Goal: Task Accomplishment & Management: Complete application form

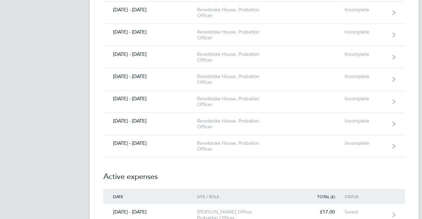
scroll to position [395, 0]
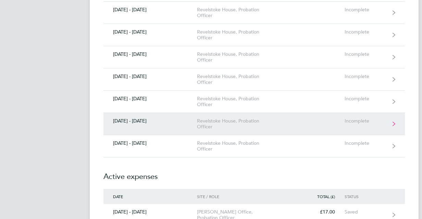
click at [245, 126] on div "Revelstoke House, Probation Officer" at bounding box center [236, 124] width 78 height 12
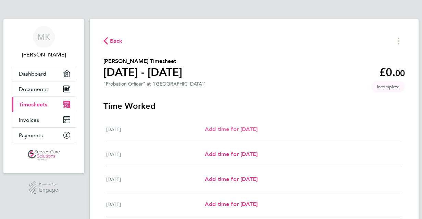
click at [236, 134] on link "Add time for [DATE]" at bounding box center [231, 129] width 53 height 8
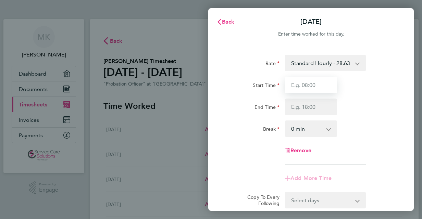
click at [305, 87] on input "Start Time" at bounding box center [311, 85] width 52 height 16
type input "09:00"
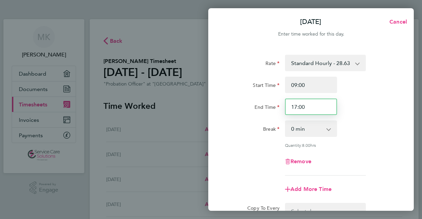
click at [313, 108] on input "17:00" at bounding box center [311, 107] width 52 height 16
type input "17:30"
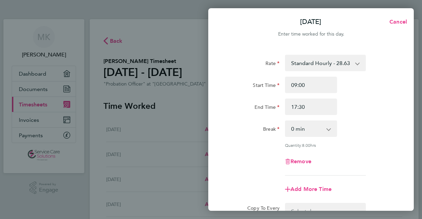
click at [320, 130] on select "0 min 15 min 30 min 45 min 60 min 75 min 90 min" at bounding box center [307, 128] width 42 height 15
select select "30"
click at [286, 121] on select "0 min 15 min 30 min 45 min 60 min 75 min 90 min" at bounding box center [307, 128] width 42 height 15
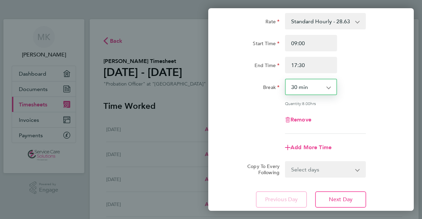
scroll to position [90, 0]
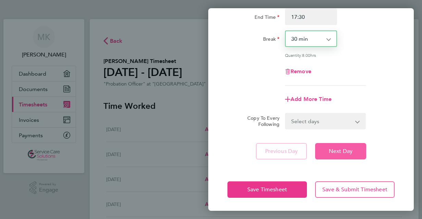
click at [347, 150] on span "Next Day" at bounding box center [341, 151] width 24 height 7
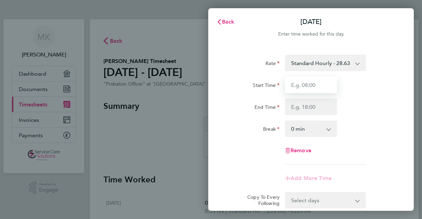
click at [314, 86] on input "Start Time" at bounding box center [311, 85] width 52 height 16
type input "09:00"
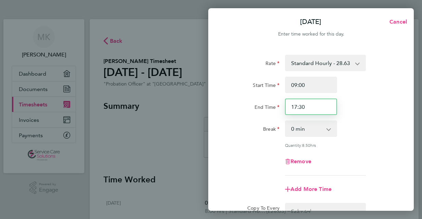
click at [319, 107] on input "17:30" at bounding box center [311, 107] width 52 height 16
type input "17:00"
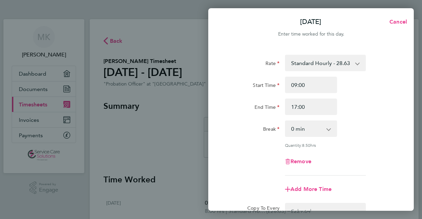
click at [322, 129] on select "0 min 15 min 30 min 45 min 60 min 75 min 90 min" at bounding box center [307, 128] width 42 height 15
select select "30"
click at [286, 121] on select "0 min 15 min 30 min 45 min 60 min 75 min 90 min" at bounding box center [307, 128] width 42 height 15
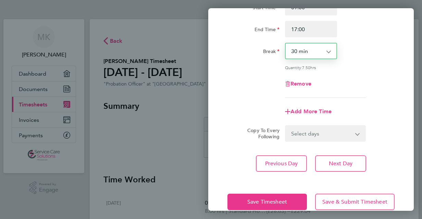
scroll to position [90, 0]
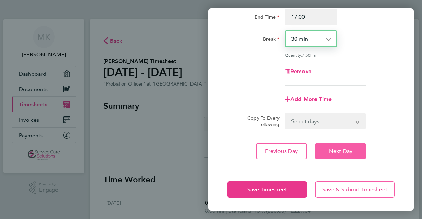
click at [348, 150] on span "Next Day" at bounding box center [341, 151] width 24 height 7
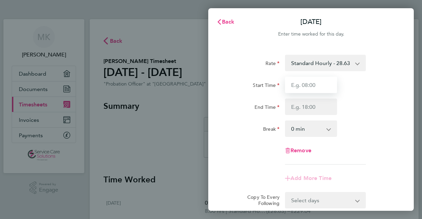
click at [300, 84] on input "Start Time" at bounding box center [311, 85] width 52 height 16
type input "09:00"
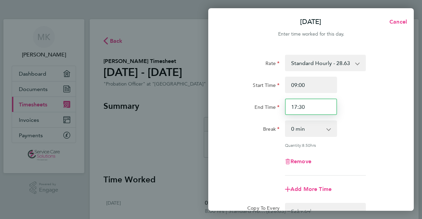
click at [314, 107] on input "17:30" at bounding box center [311, 107] width 52 height 16
type input "17:00"
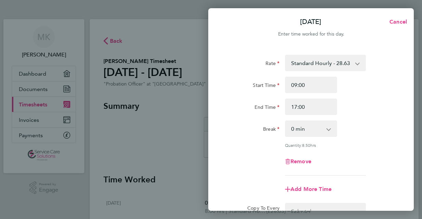
click at [327, 125] on select "0 min 15 min 30 min 45 min 60 min 75 min 90 min" at bounding box center [307, 128] width 42 height 15
select select "30"
click at [286, 121] on select "0 min 15 min 30 min 45 min 60 min 75 min 90 min" at bounding box center [307, 128] width 42 height 15
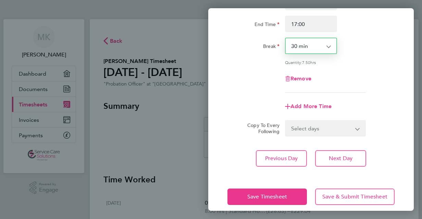
scroll to position [90, 0]
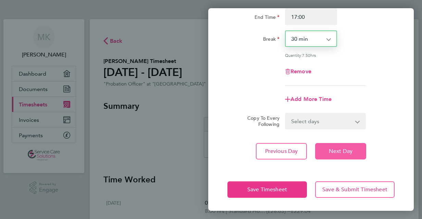
click at [348, 151] on span "Next Day" at bounding box center [341, 151] width 24 height 7
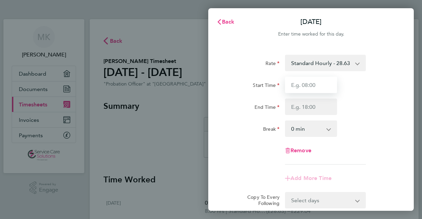
click at [307, 87] on input "Start Time" at bounding box center [311, 85] width 52 height 16
type input "09:00"
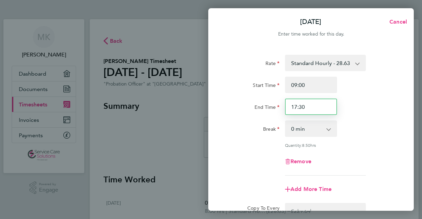
click at [315, 107] on input "17:30" at bounding box center [311, 107] width 52 height 16
type input "17:00"
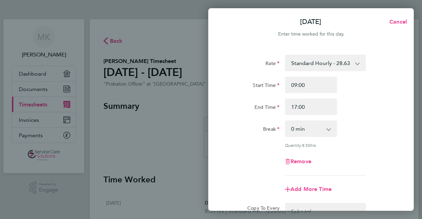
click at [321, 127] on select "0 min 15 min 30 min 45 min 60 min 75 min 90 min" at bounding box center [307, 128] width 42 height 15
select select "30"
click at [286, 121] on select "0 min 15 min 30 min 45 min 60 min 75 min 90 min" at bounding box center [307, 128] width 42 height 15
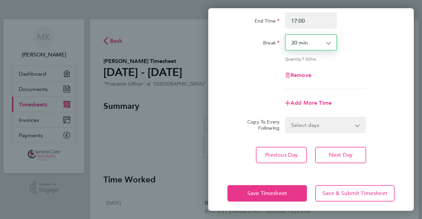
scroll to position [90, 0]
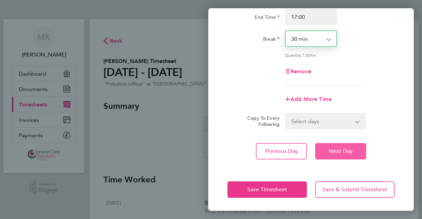
click at [343, 151] on span "Next Day" at bounding box center [341, 151] width 24 height 7
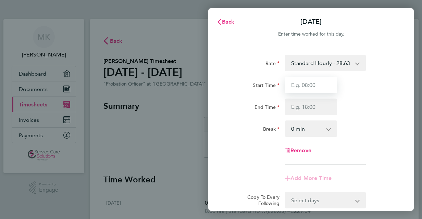
click at [310, 82] on input "Start Time" at bounding box center [311, 85] width 52 height 16
type input "09:00"
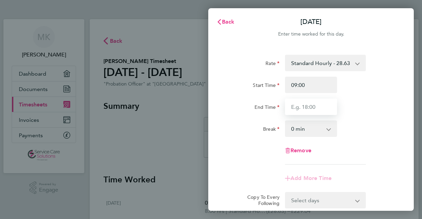
type input "17:30"
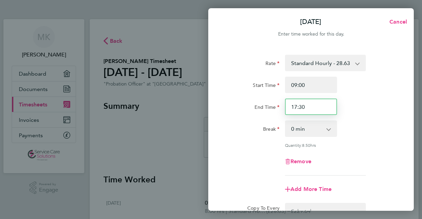
click at [317, 106] on input "17:30" at bounding box center [311, 107] width 52 height 16
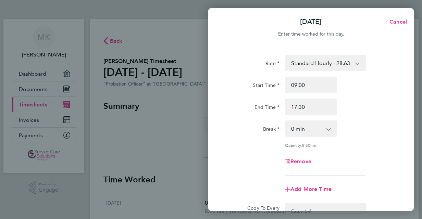
click at [398, 137] on div "Rate Standard Hourly - 28.63 Start Time 09:00 End Time 17:30 Break 0 min 15 min…" at bounding box center [311, 152] width 206 height 211
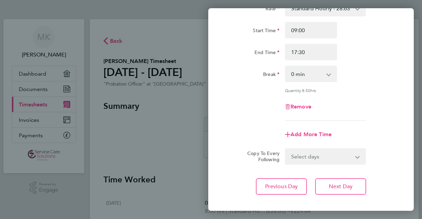
scroll to position [90, 0]
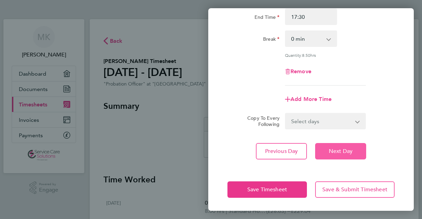
click at [338, 151] on span "Next Day" at bounding box center [341, 151] width 24 height 7
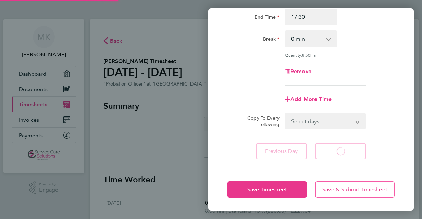
scroll to position [79, 0]
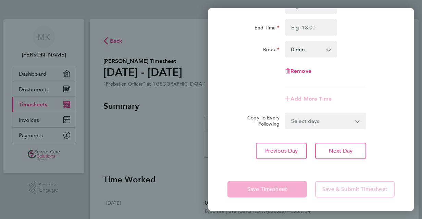
click at [182, 133] on div "Back [DATE] Enter time worked for this day. Rate Standard Hourly - 28.63 Start …" at bounding box center [211, 109] width 422 height 219
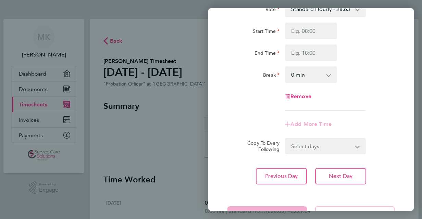
scroll to position [0, 0]
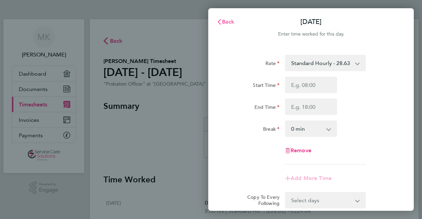
click at [222, 16] on button "Back" at bounding box center [226, 22] width 32 height 14
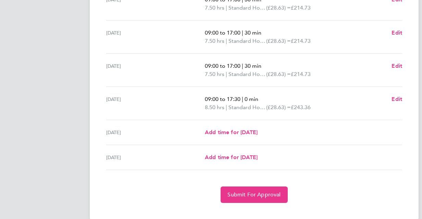
scroll to position [247, 0]
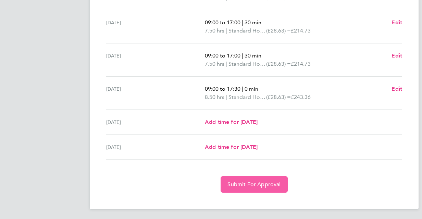
click at [251, 187] on button "Submit For Approval" at bounding box center [254, 184] width 67 height 16
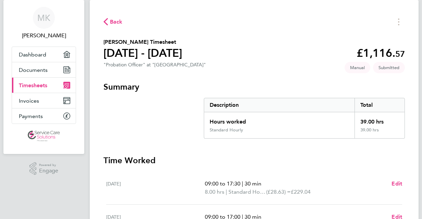
scroll to position [0, 0]
